Goal: Transaction & Acquisition: Obtain resource

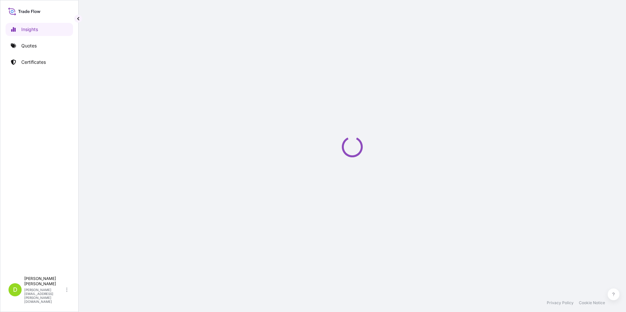
select select "2025"
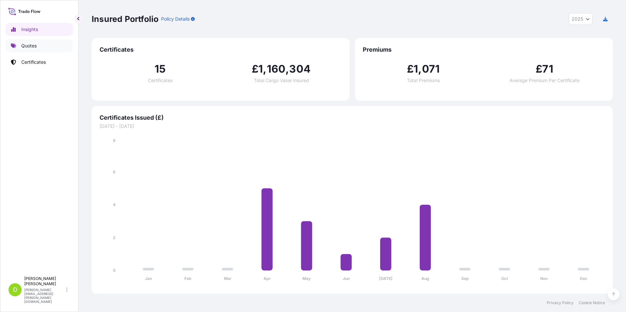
click at [26, 45] on p "Quotes" at bounding box center [28, 46] width 15 height 7
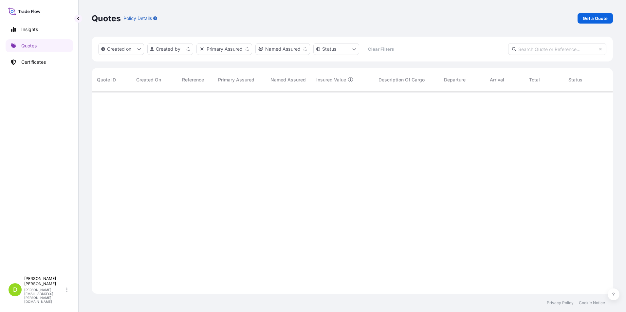
scroll to position [201, 516]
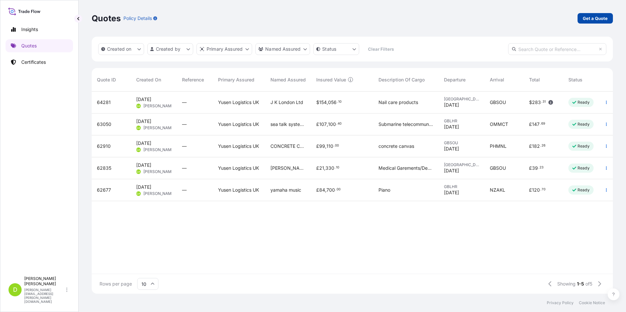
click at [584, 20] on p "Get a Quote" at bounding box center [594, 18] width 25 height 7
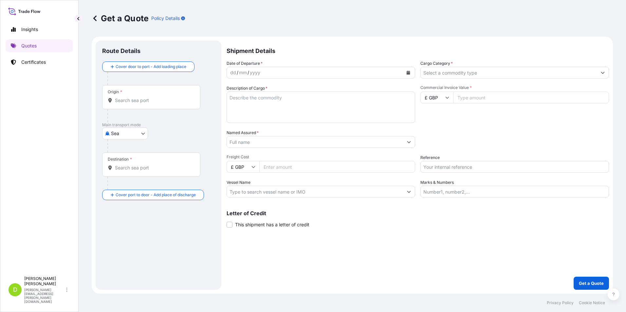
click at [143, 136] on body "Insights Quotes Certificates D [PERSON_NAME] [PERSON_NAME][EMAIL_ADDRESS][PERSO…" at bounding box center [313, 156] width 626 height 312
click at [124, 150] on div "Air" at bounding box center [125, 151] width 41 height 12
select select "Air"
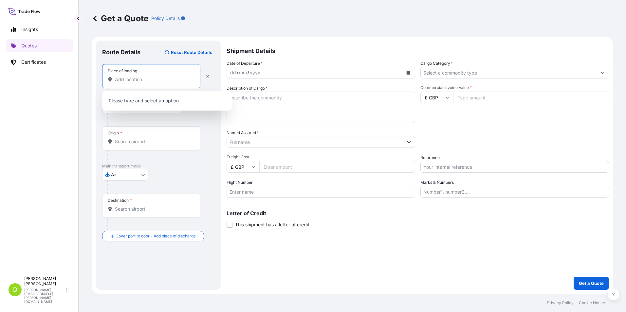
click at [138, 80] on input "Place of loading" at bounding box center [153, 79] width 77 height 7
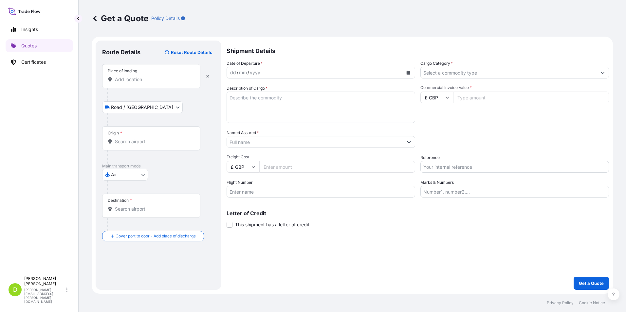
click at [162, 80] on input "Place of loading" at bounding box center [153, 79] width 77 height 7
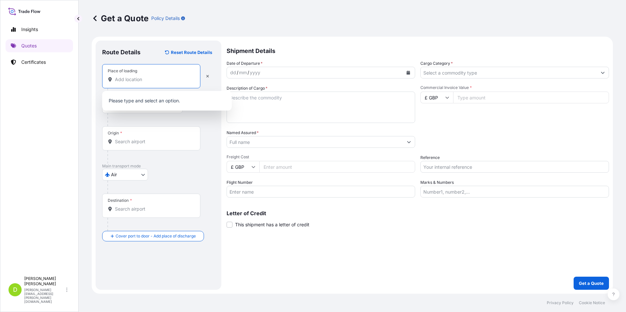
paste input "[PERSON_NAME](GZ)[DOMAIN_NAME] [STREET_ADDRESS]"
type input "[PERSON_NAME](GZ)[DOMAIN_NAME] [STREET_ADDRESS]"
click at [169, 121] on div at bounding box center [160, 119] width 107 height 13
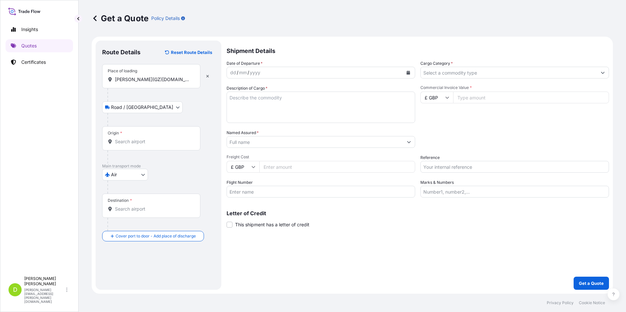
click at [135, 138] on input "Origin *" at bounding box center [153, 141] width 77 height 7
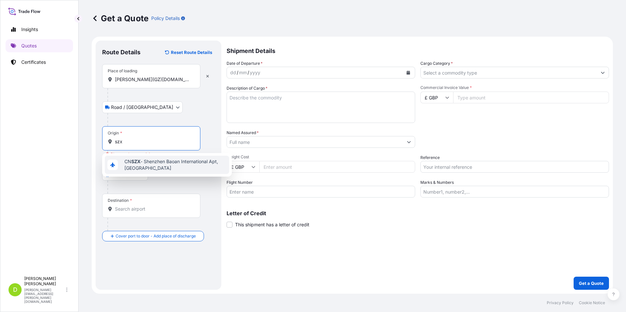
click at [151, 161] on span "CN SZX - Shenzhen Baoan International Apt, [GEOGRAPHIC_DATA]" at bounding box center [175, 164] width 102 height 13
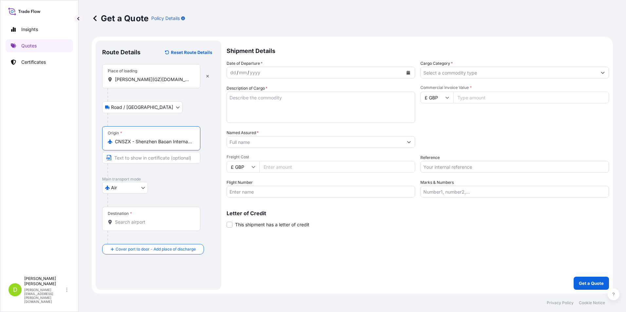
type input "CNSZX - Shenzhen Baoan International Apt, [GEOGRAPHIC_DATA]"
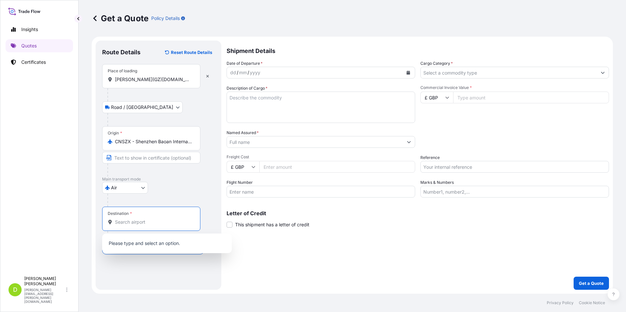
click at [134, 222] on input "Destination *" at bounding box center [153, 222] width 77 height 7
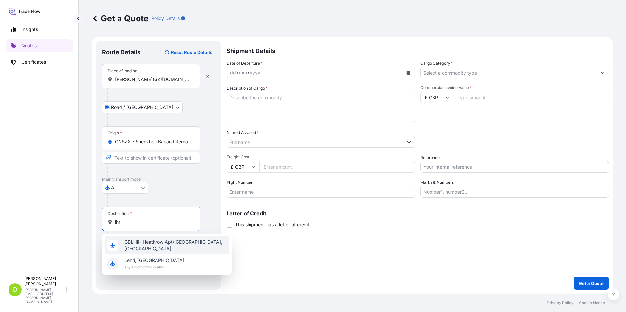
click at [140, 242] on span "GB LHR - Heathrow Apt/[GEOGRAPHIC_DATA], [GEOGRAPHIC_DATA]" at bounding box center [175, 245] width 102 height 13
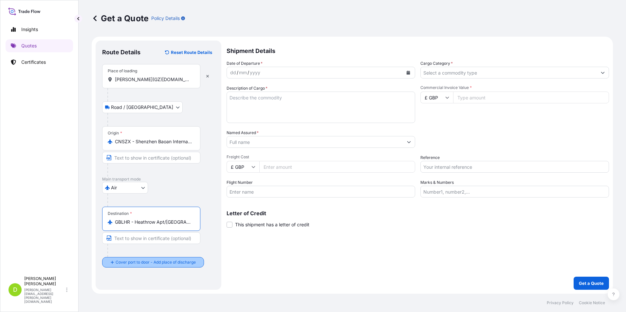
type input "GBLHR - Heathrow Apt/[GEOGRAPHIC_DATA], [GEOGRAPHIC_DATA]"
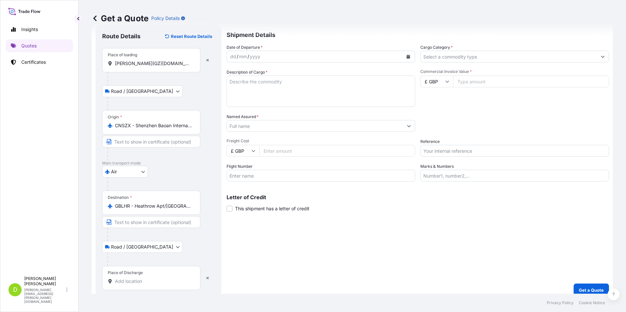
scroll to position [23, 0]
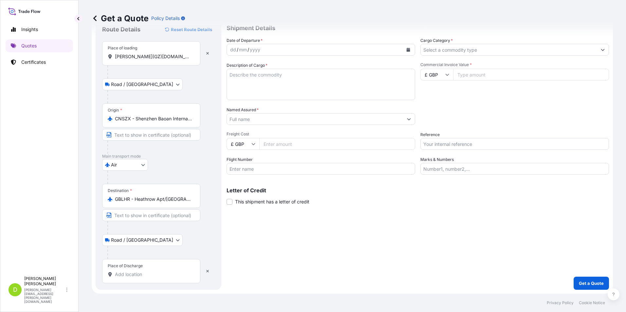
click at [148, 272] on input "Place of Discharge" at bounding box center [153, 274] width 77 height 7
click at [139, 274] on input "Place of Discharge" at bounding box center [153, 274] width 77 height 7
paste input "ILG Unit 25 Birches Ind. Est. [STREET_ADDRESS][PERSON_NAME]"
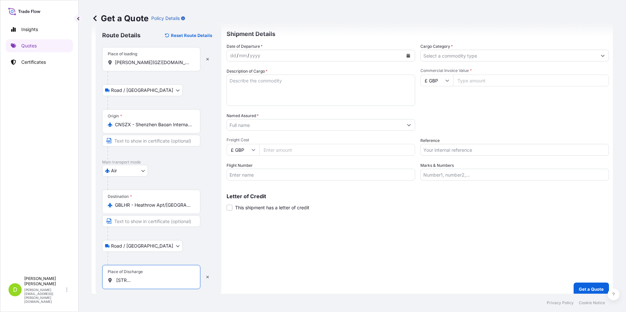
scroll to position [0, 0]
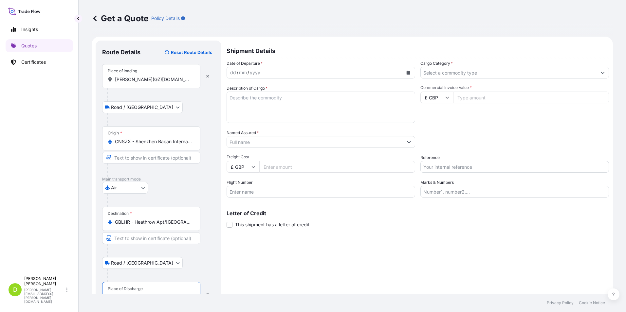
type input "ILG Unit 25 Birches Ind. Est. [STREET_ADDRESS][PERSON_NAME]"
click at [406, 73] on icon "Calendar" at bounding box center [408, 73] width 4 height 4
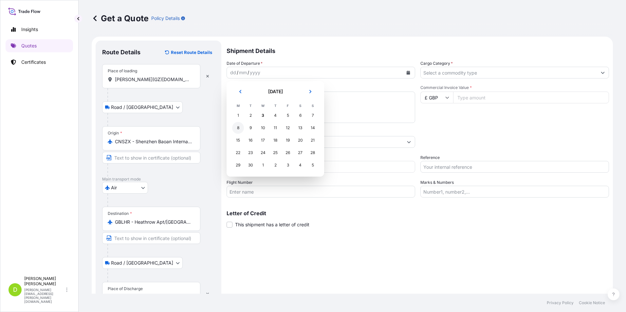
click at [238, 128] on div "8" at bounding box center [238, 128] width 12 height 12
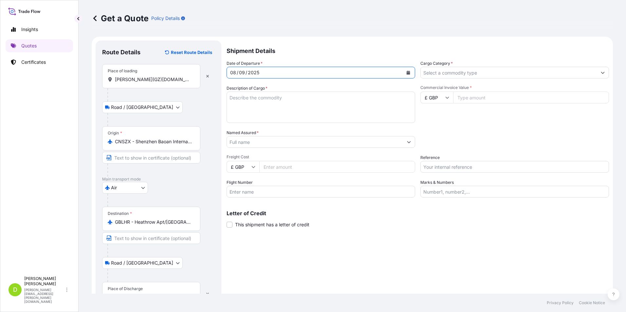
click at [307, 102] on textarea "Description of Cargo *" at bounding box center [320, 107] width 188 height 31
click at [255, 98] on textarea "[DEMOGRAPHIC_DATA]" at bounding box center [320, 107] width 188 height 31
type textarea "[DEMOGRAPHIC_DATA] Clothing"
click at [407, 142] on icon "Show suggestions" at bounding box center [409, 142] width 4 height 4
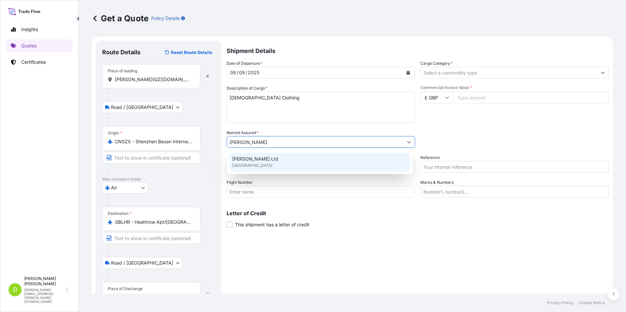
click at [244, 162] on span "[PERSON_NAME] Ltd" at bounding box center [255, 159] width 46 height 7
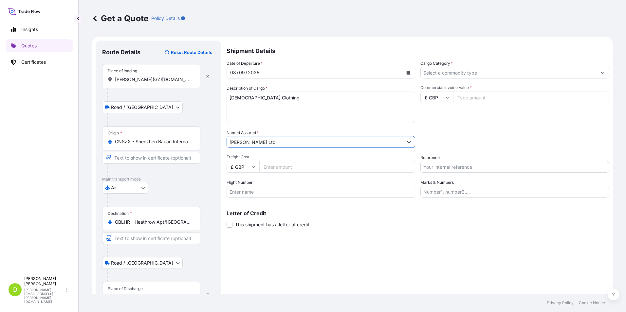
type input "[PERSON_NAME] Ltd"
click at [319, 168] on input "Freight Cost" at bounding box center [337, 167] width 156 height 12
type input "1500"
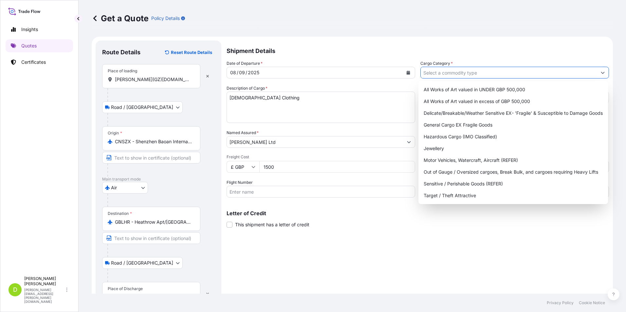
click at [600, 74] on button "Show suggestions" at bounding box center [603, 73] width 12 height 12
click at [538, 112] on div "Delicate/Breakable/Weather Sensitive EX- 'Fragile' & Susceptible to Damage Goods" at bounding box center [513, 113] width 184 height 12
type input "Delicate/Breakable/Weather Sensitive EX- 'Fragile' & Susceptible to Damage Goods"
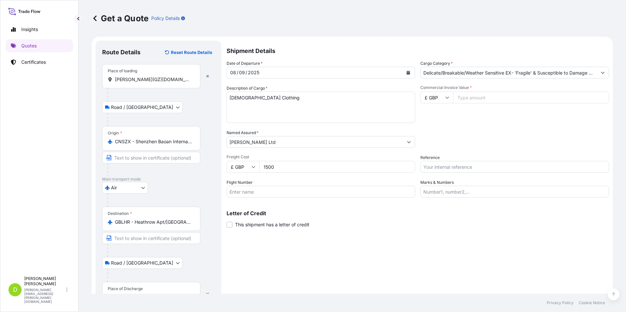
click at [445, 99] on icon at bounding box center [447, 98] width 4 height 4
click at [434, 140] on div "$ USD" at bounding box center [433, 143] width 27 height 12
type input "$ USD"
click at [475, 97] on input "Commercial Invoice Value *" at bounding box center [531, 98] width 156 height 12
type input "23080"
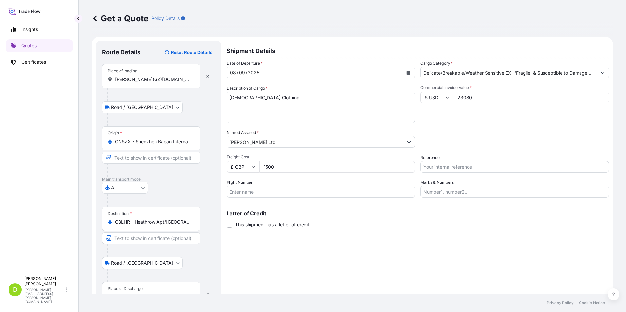
click at [536, 164] on input "Reference" at bounding box center [514, 167] width 188 height 12
click at [465, 168] on input "Reference" at bounding box center [514, 167] width 188 height 12
paste input "SZX-LHR/Q15439"
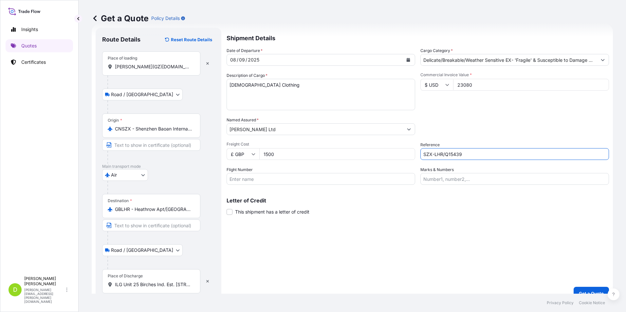
scroll to position [23, 0]
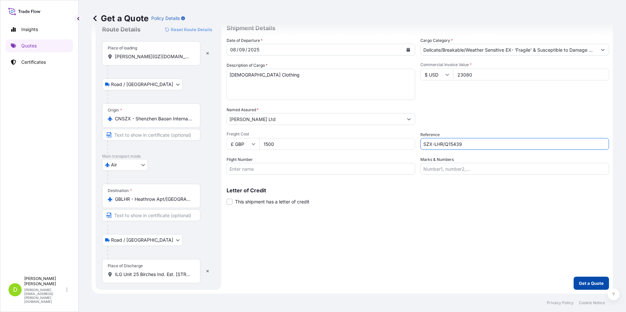
type input "SZX-LHR/Q15439"
click at [583, 281] on p "Get a Quote" at bounding box center [591, 283] width 25 height 7
click at [144, 69] on div "Please select a place of loading" at bounding box center [136, 69] width 63 height 7
click at [144, 60] on input "[PERSON_NAME](GZ)[DOMAIN_NAME] [STREET_ADDRESS]" at bounding box center [153, 56] width 77 height 7
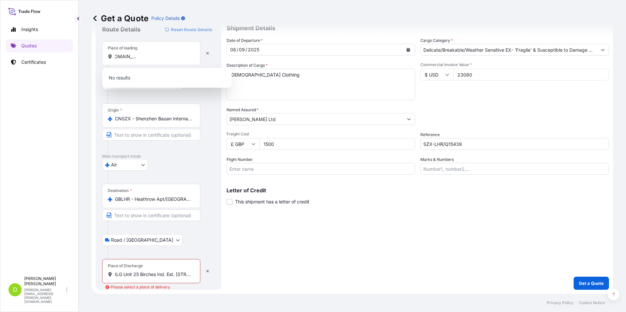
click at [141, 60] on div "Place of loading [PERSON_NAME](GZ)[DOMAIN_NAME] [STREET_ADDRESS]" at bounding box center [151, 53] width 98 height 24
click at [141, 60] on input "[PERSON_NAME](GZ)[DOMAIN_NAME] [STREET_ADDRESS]" at bounding box center [153, 56] width 77 height 7
click at [166, 55] on input "[PERSON_NAME](GZ)[DOMAIN_NAME] [STREET_ADDRESS]" at bounding box center [153, 56] width 77 height 7
click at [183, 58] on input "[PERSON_NAME](GZ)[DOMAIN_NAME] [STREET_ADDRESS]" at bounding box center [153, 56] width 77 height 7
drag, startPoint x: 190, startPoint y: 57, endPoint x: 118, endPoint y: 56, distance: 71.3
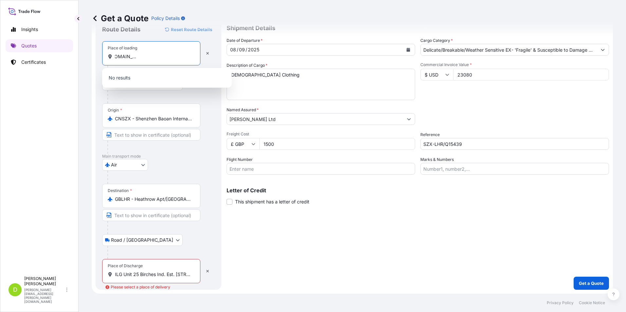
click at [118, 56] on input "[PERSON_NAME](GZ)[DOMAIN_NAME] [STREET_ADDRESS]" at bounding box center [153, 56] width 77 height 7
click at [116, 56] on input "[PERSON_NAME](GZ)[DOMAIN_NAME] [STREET_ADDRESS]" at bounding box center [153, 56] width 77 height 7
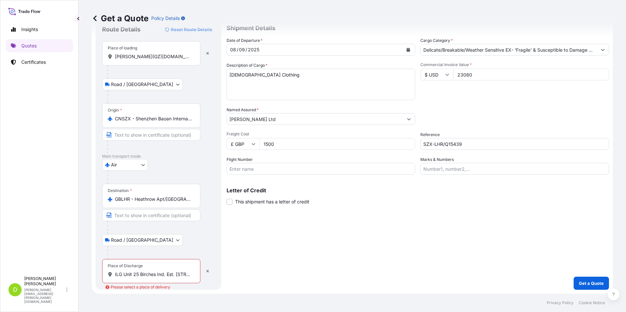
click at [109, 56] on icon at bounding box center [110, 56] width 4 height 5
click at [115, 56] on input "[PERSON_NAME](GZ)[DOMAIN_NAME] [STREET_ADDRESS]" at bounding box center [153, 56] width 77 height 7
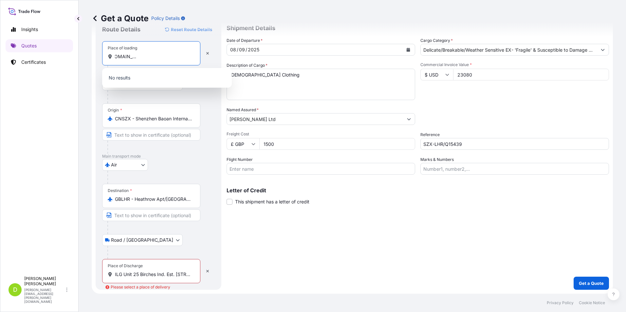
click at [165, 56] on input "[PERSON_NAME](GZ)[DOMAIN_NAME] [STREET_ADDRESS]" at bounding box center [153, 56] width 77 height 7
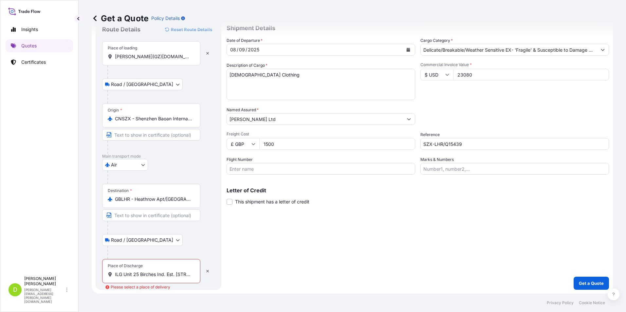
drag, startPoint x: 195, startPoint y: 55, endPoint x: 110, endPoint y: 61, distance: 85.3
click at [110, 61] on div "Place of loading [PERSON_NAME](GZ)[DOMAIN_NAME] [STREET_ADDRESS]" at bounding box center [151, 53] width 98 height 24
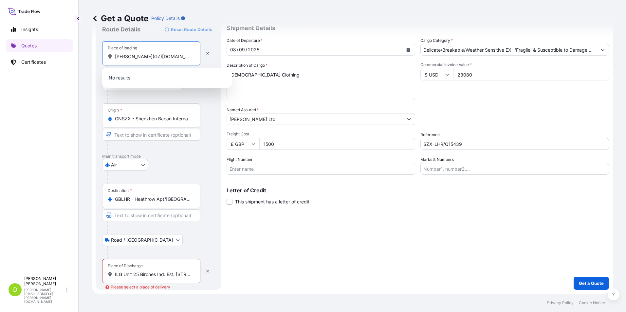
click at [169, 58] on input "[PERSON_NAME](GZ)[DOMAIN_NAME] [STREET_ADDRESS]" at bounding box center [153, 56] width 77 height 7
click at [205, 55] on button "button" at bounding box center [207, 53] width 14 height 10
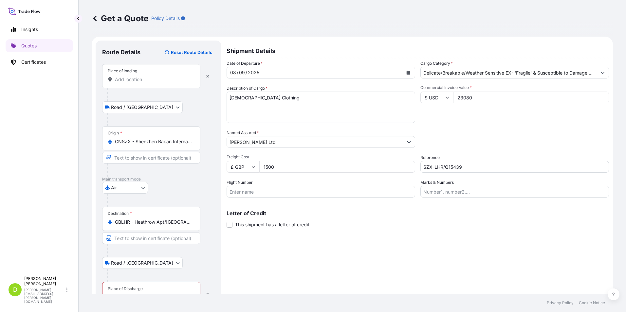
click at [121, 75] on div "Place of loading" at bounding box center [151, 76] width 98 height 24
click at [121, 76] on input "Place of loading" at bounding box center [153, 79] width 77 height 7
click at [133, 80] on input "Place of loading" at bounding box center [153, 79] width 77 height 7
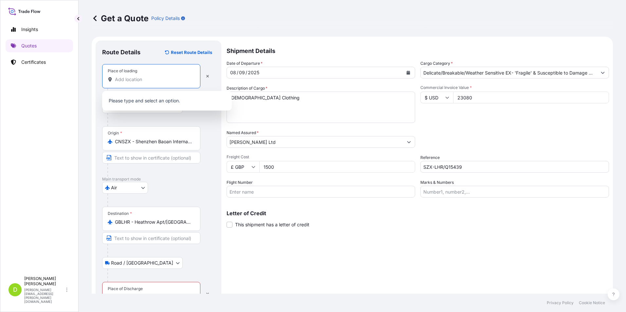
paste input "BLOCK10NO.[STREET_ADDRESS]"
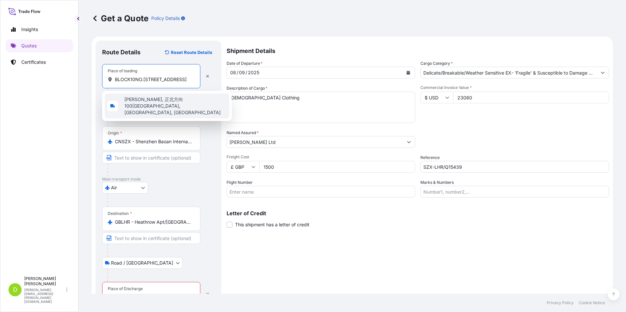
click at [151, 103] on span "[PERSON_NAME], 正北方向100[GEOGRAPHIC_DATA], [GEOGRAPHIC_DATA], [GEOGRAPHIC_DATA]" at bounding box center [175, 106] width 102 height 20
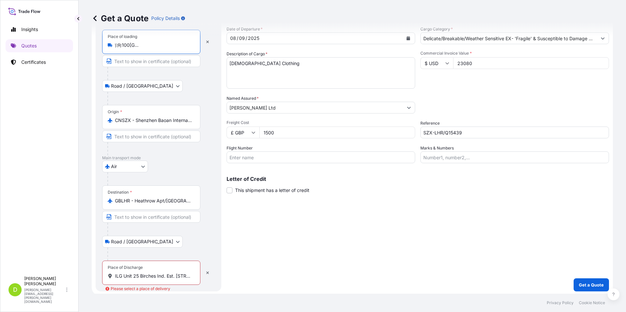
scroll to position [36, 0]
type input "[PERSON_NAME], 正北方向100[GEOGRAPHIC_DATA], [GEOGRAPHIC_DATA], [GEOGRAPHIC_DATA]"
click at [579, 281] on p "Get a Quote" at bounding box center [591, 283] width 25 height 7
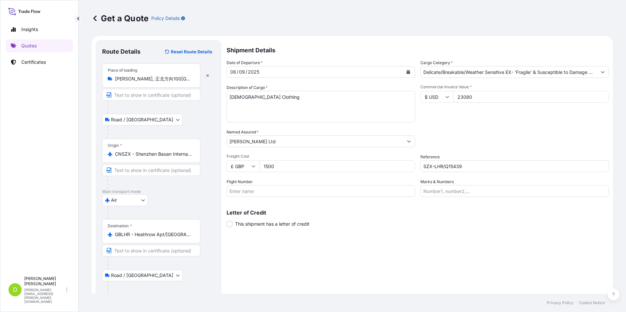
scroll to position [0, 0]
select select "Sea"
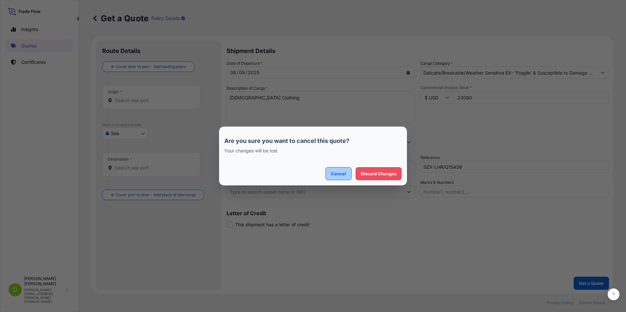
click at [342, 175] on p "Cancel" at bounding box center [338, 173] width 15 height 7
click at [391, 171] on p "Discard Changes" at bounding box center [379, 173] width 36 height 7
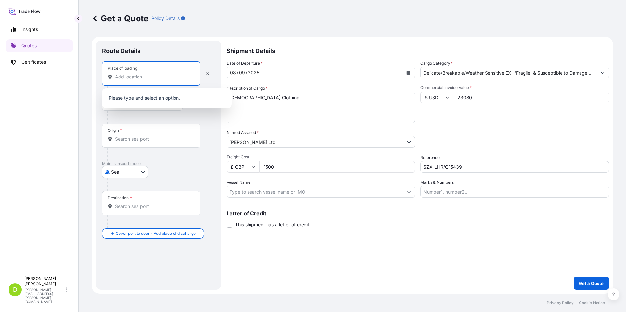
click at [140, 78] on input "Place of loading" at bounding box center [153, 77] width 77 height 7
click at [165, 75] on input "Place of loading" at bounding box center [153, 77] width 77 height 7
paste input "BLOCK10NO.[STREET_ADDRESS]"
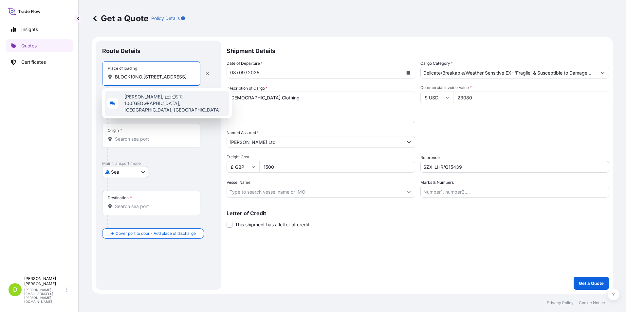
click at [128, 99] on span "[PERSON_NAME], 正北方向100[GEOGRAPHIC_DATA], [GEOGRAPHIC_DATA], [GEOGRAPHIC_DATA]" at bounding box center [175, 104] width 102 height 20
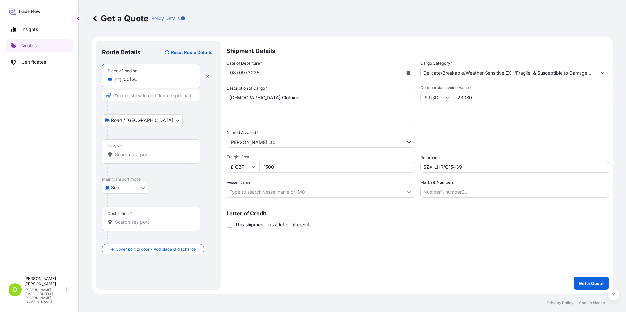
type input "[PERSON_NAME], 正北方向100[GEOGRAPHIC_DATA], [GEOGRAPHIC_DATA], [GEOGRAPHIC_DATA]"
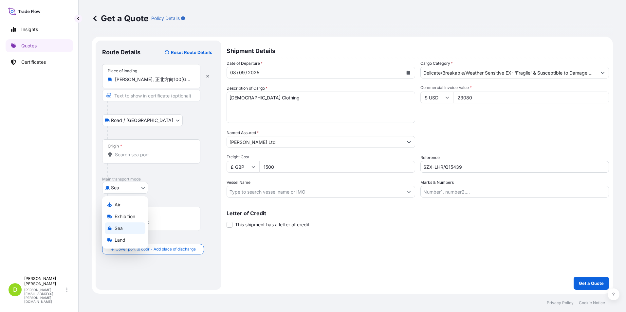
click at [143, 187] on body "1 option available. Insights Quotes Certificates D [PERSON_NAME] [PERSON_NAME][…" at bounding box center [313, 156] width 626 height 312
click at [127, 205] on div "Air" at bounding box center [125, 205] width 41 height 12
select select "Air"
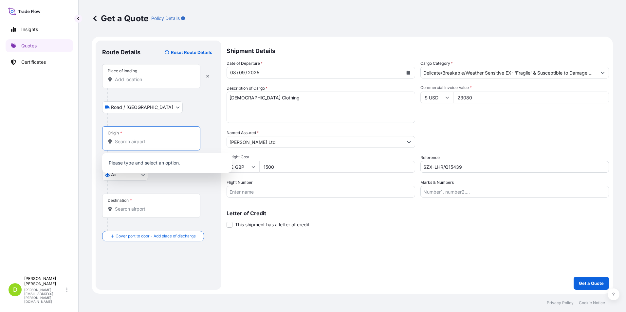
click at [128, 142] on input "Origin *" at bounding box center [153, 141] width 77 height 7
click at [142, 160] on span "CN SZX - Shenzhen Baoan International Apt, [GEOGRAPHIC_DATA]" at bounding box center [175, 164] width 102 height 13
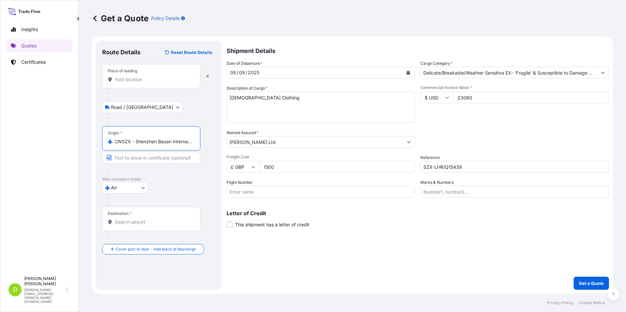
type input "CNSZX - Shenzhen Baoan International Apt, [GEOGRAPHIC_DATA]"
click at [131, 219] on div "Destination *" at bounding box center [151, 219] width 98 height 24
click at [131, 219] on input "Destination *" at bounding box center [153, 222] width 77 height 7
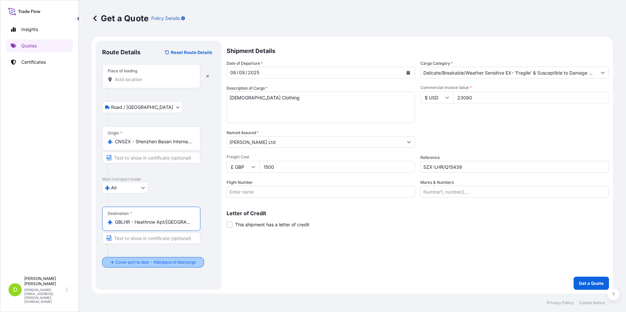
type input "GBLHR - Heathrow Apt/[GEOGRAPHIC_DATA], [GEOGRAPHIC_DATA]"
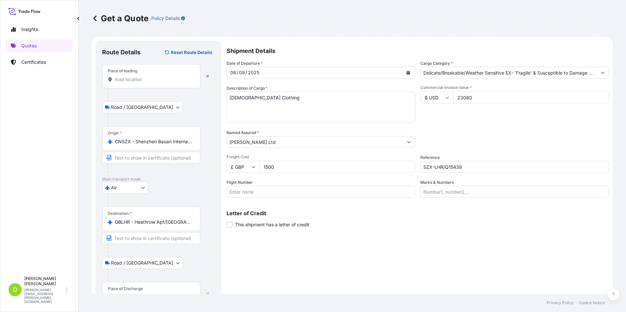
scroll to position [23, 0]
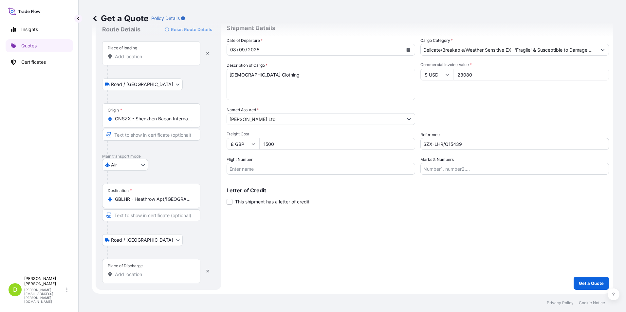
click at [123, 274] on input "Place of Discharge" at bounding box center [153, 274] width 77 height 7
paste input "ILG Unit 25 Birches Ind. Est. [STREET_ADDRESS][PERSON_NAME]"
click at [178, 296] on span "The Birches, [GEOGRAPHIC_DATA][PERSON_NAME], [GEOGRAPHIC_DATA]" at bounding box center [175, 297] width 102 height 13
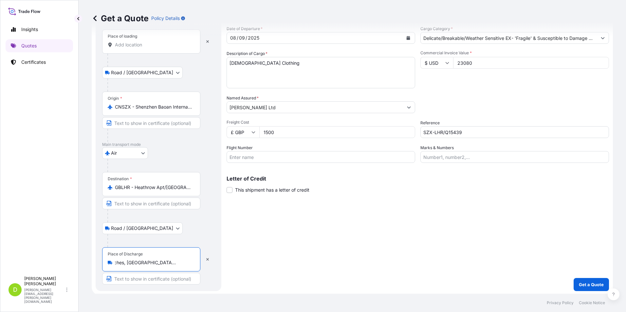
scroll to position [36, 0]
type input "The Birches, [GEOGRAPHIC_DATA][PERSON_NAME], [GEOGRAPHIC_DATA]"
click at [579, 280] on p "Get a Quote" at bounding box center [591, 283] width 25 height 7
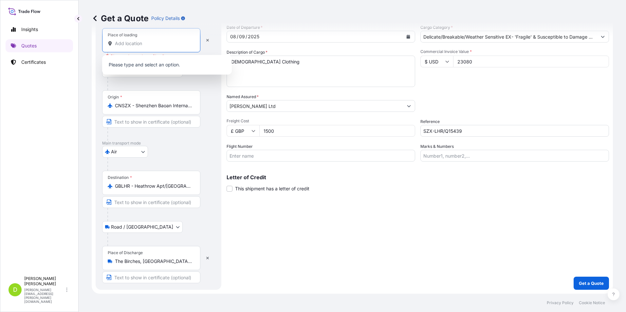
click at [154, 40] on input "Place of loading Please select a place of loading" at bounding box center [153, 43] width 77 height 7
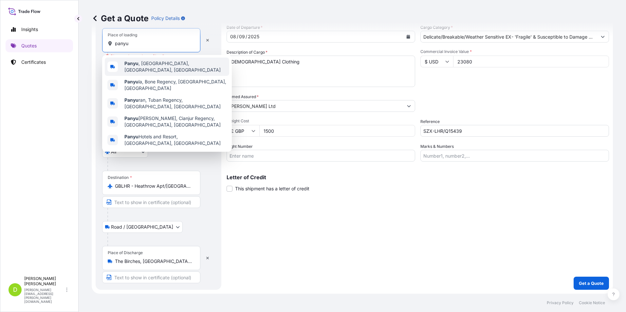
click at [143, 62] on span "[GEOGRAPHIC_DATA] , [GEOGRAPHIC_DATA], [GEOGRAPHIC_DATA], [GEOGRAPHIC_DATA]" at bounding box center [175, 66] width 102 height 13
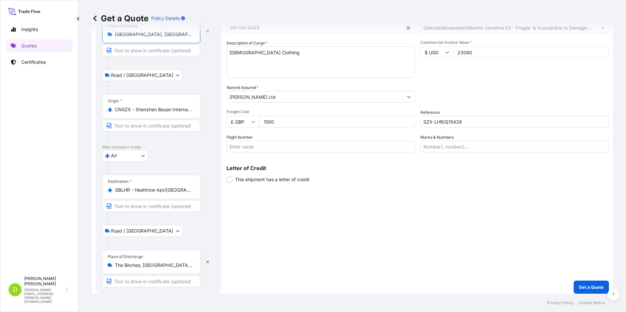
scroll to position [49, 0]
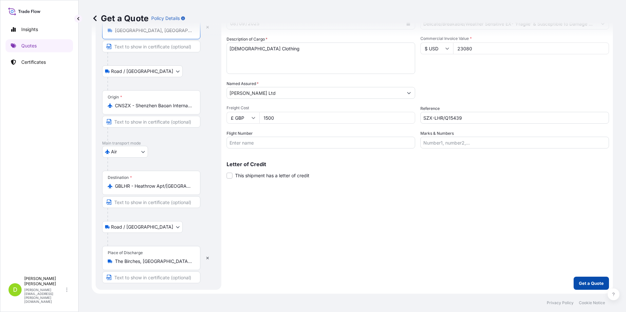
type input "[GEOGRAPHIC_DATA], [GEOGRAPHIC_DATA], [GEOGRAPHIC_DATA], [GEOGRAPHIC_DATA]"
click at [575, 278] on button "Get a Quote" at bounding box center [590, 283] width 35 height 13
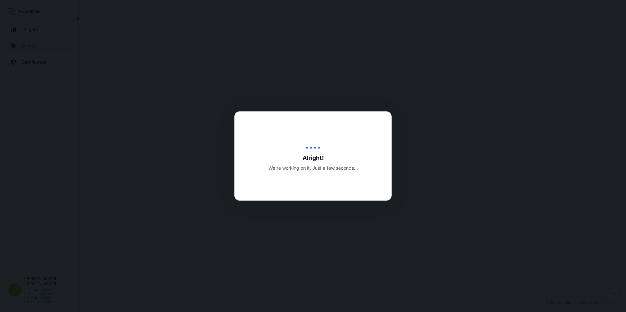
select select "Road / [GEOGRAPHIC_DATA]"
select select "Air"
select select "Road / [GEOGRAPHIC_DATA]"
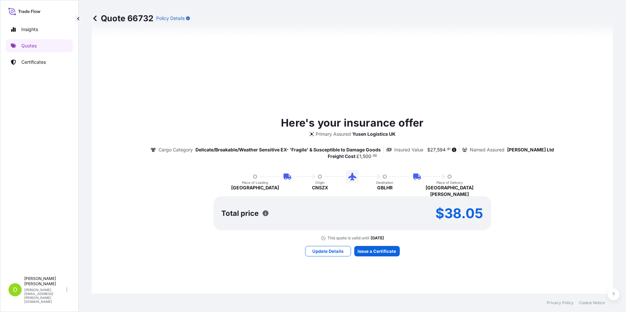
scroll to position [516, 0]
